Goal: Task Accomplishment & Management: Use online tool/utility

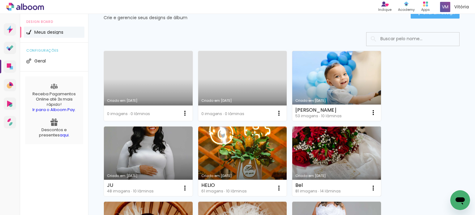
scroll to position [64, 0]
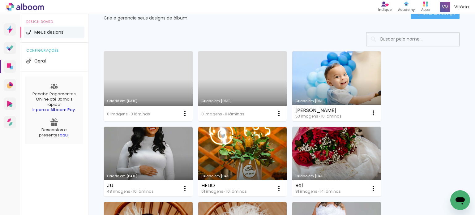
click at [319, 159] on link "Criado em 28/09/25" at bounding box center [336, 162] width 89 height 70
